Goal: Check status: Check status

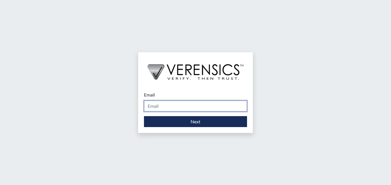
click at [171, 102] on input "Email" at bounding box center [195, 106] width 103 height 11
type input "[PERSON_NAME][EMAIL_ADDRESS][PERSON_NAME][DOMAIN_NAME]"
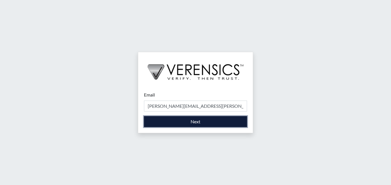
click at [189, 122] on button "Next" at bounding box center [195, 121] width 103 height 11
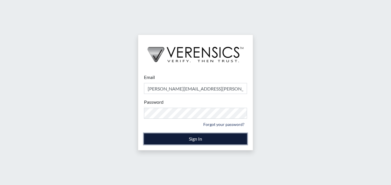
click at [182, 140] on button "Sign In" at bounding box center [195, 138] width 103 height 11
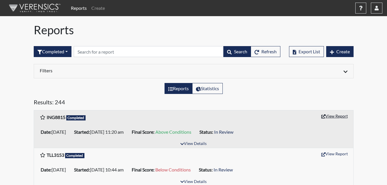
click at [335, 114] on button "View Report" at bounding box center [335, 116] width 32 height 9
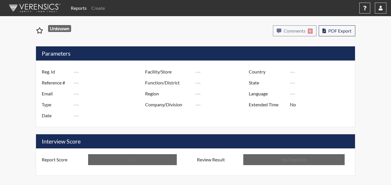
type input "ING8815"
type input "48963"
type input "---"
type input "Corrections Pre-Employment"
type input "[DATE]"
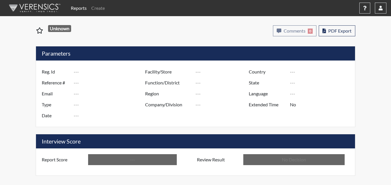
type input "[PERSON_NAME]"
type input "[GEOGRAPHIC_DATA]"
type input "[US_STATE]"
type input "English"
type input "Above Conditions"
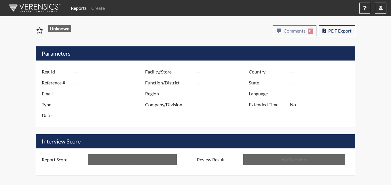
type input "In Review"
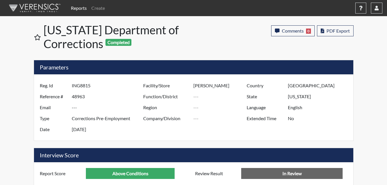
scroll to position [288028, 287885]
